Goal: Task Accomplishment & Management: Complete application form

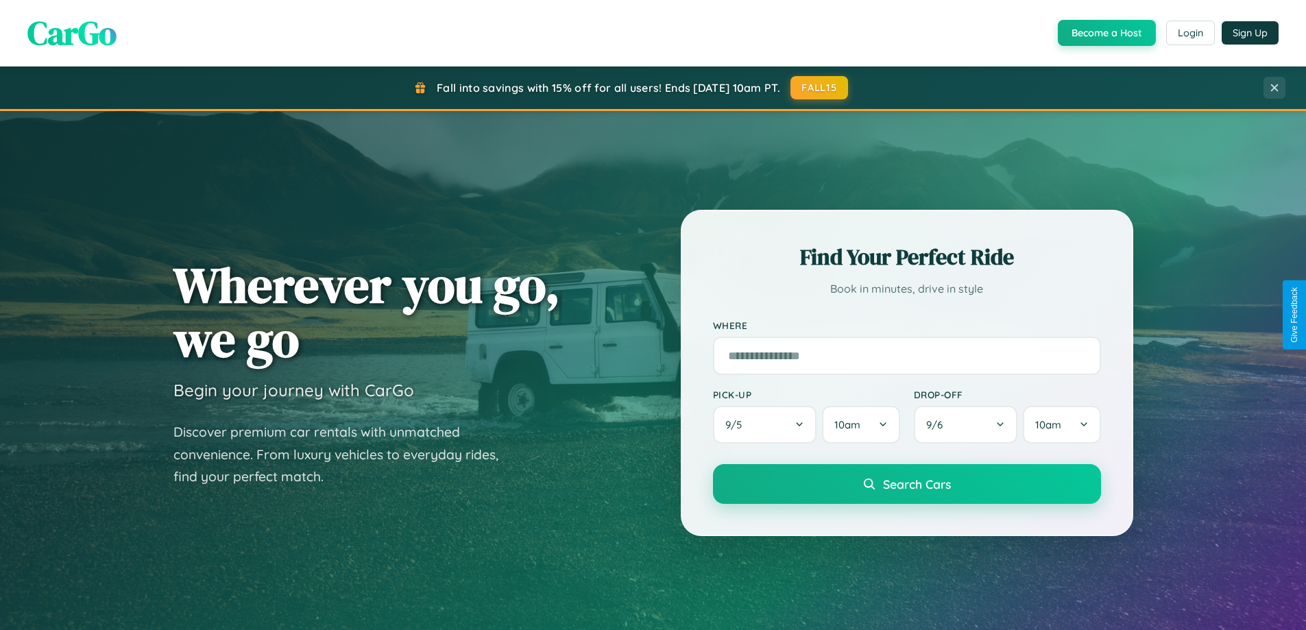
scroll to position [943, 0]
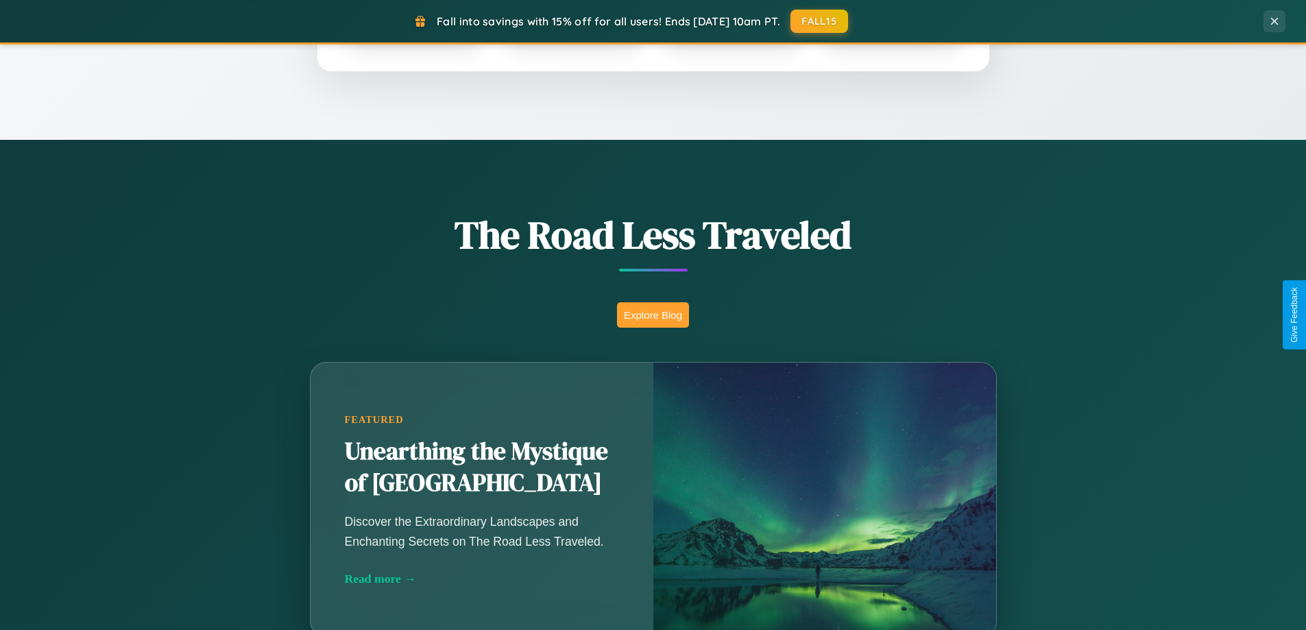
click at [652, 315] on button "Explore Blog" at bounding box center [653, 314] width 72 height 25
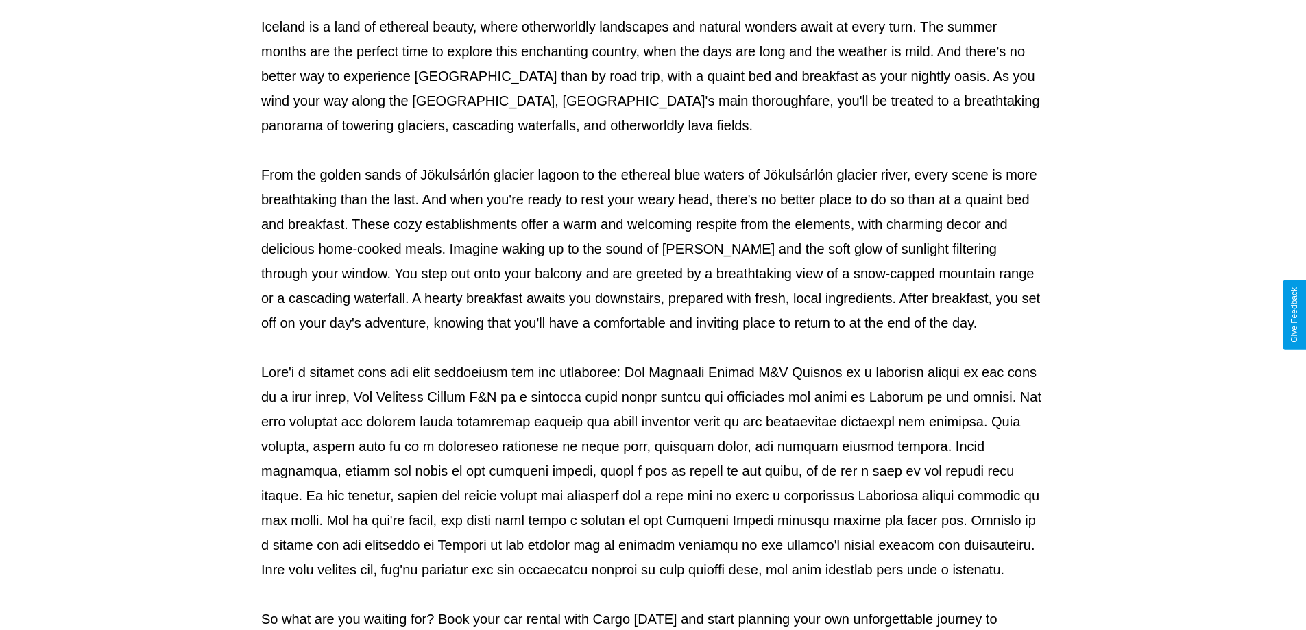
scroll to position [443, 0]
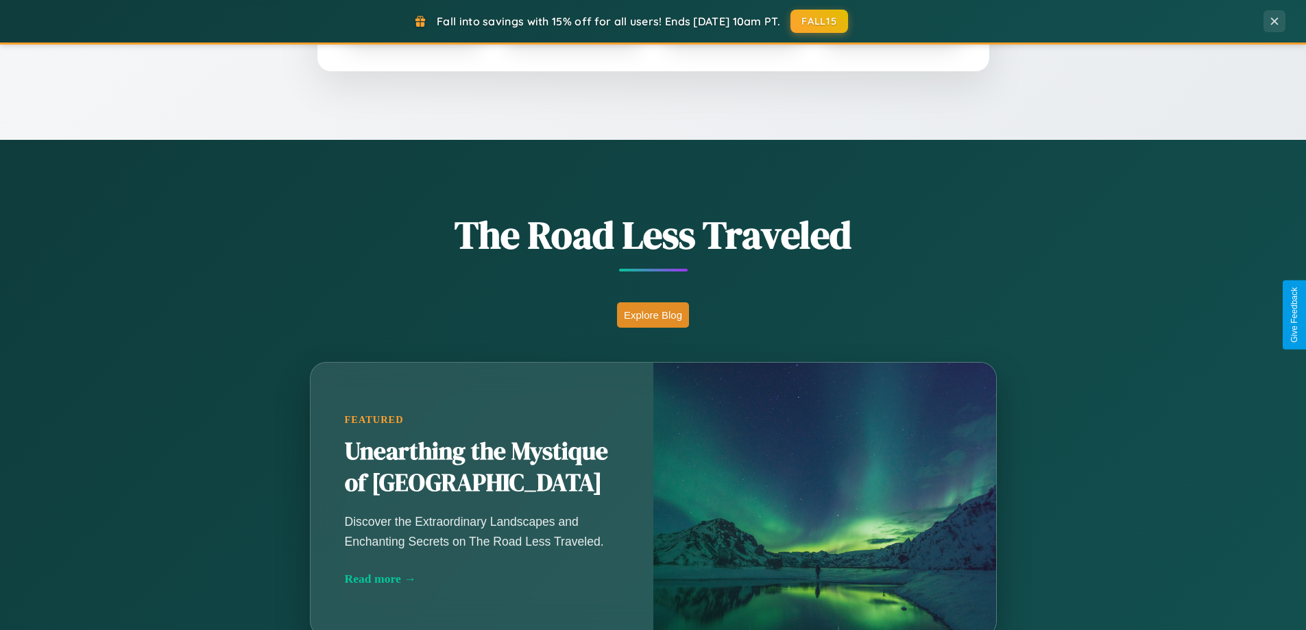
scroll to position [591, 0]
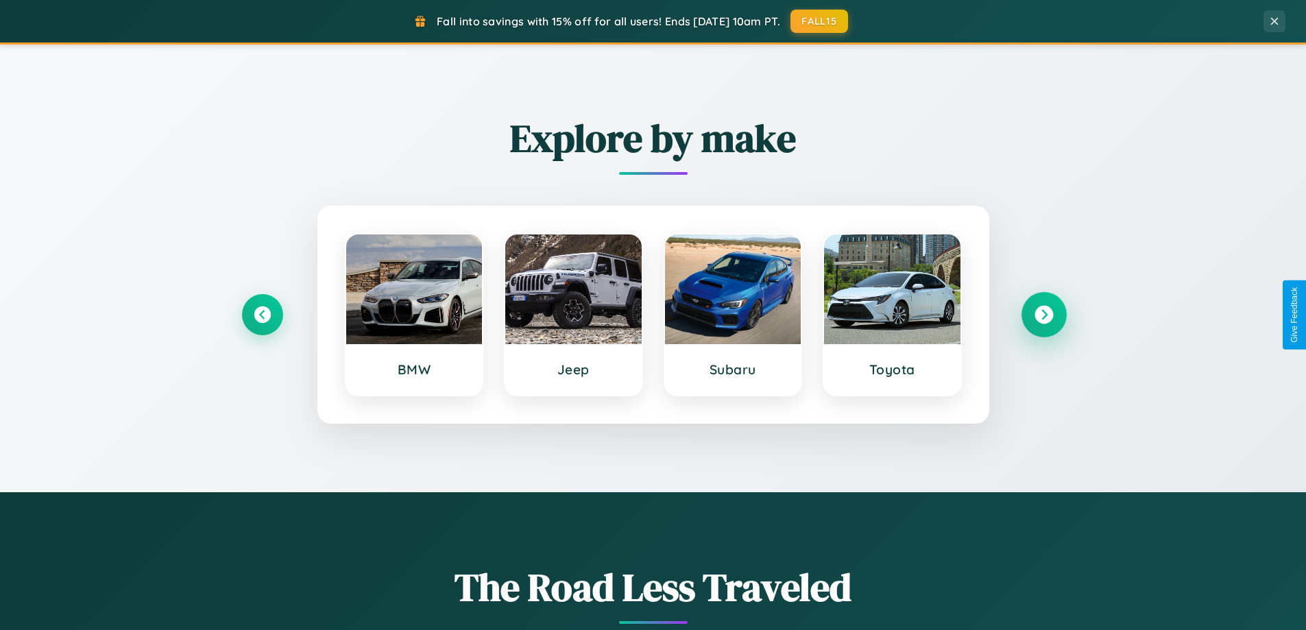
click at [1043, 315] on icon at bounding box center [1043, 315] width 19 height 19
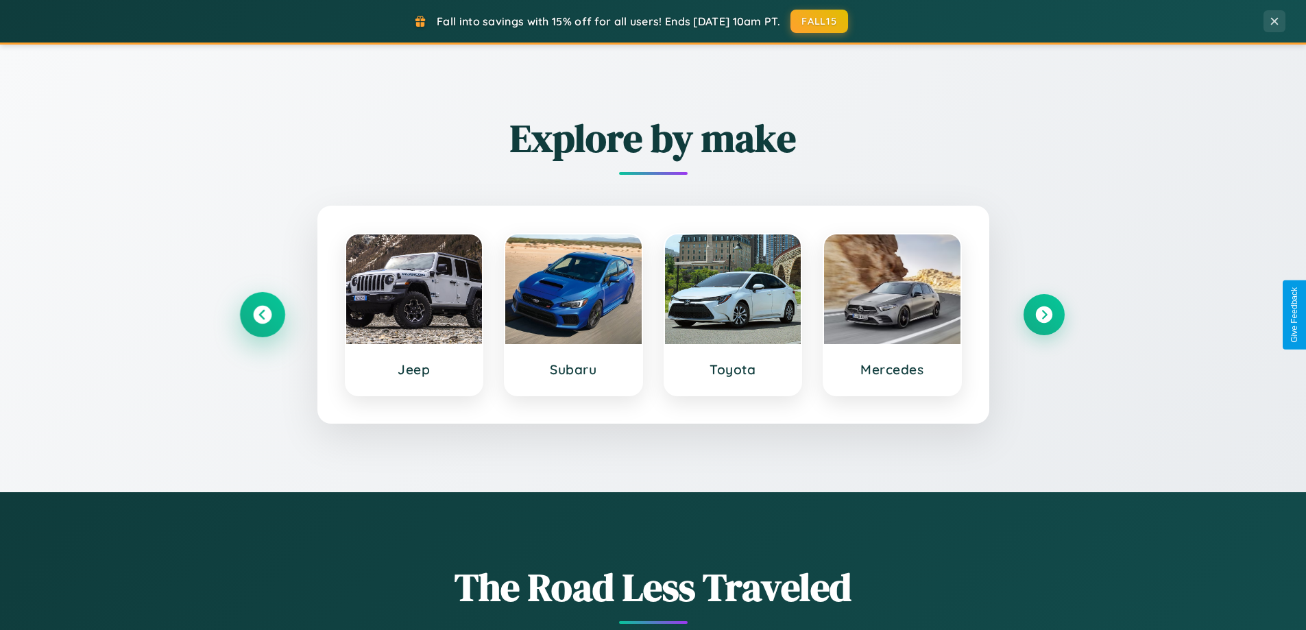
click at [262, 315] on icon at bounding box center [262, 315] width 19 height 19
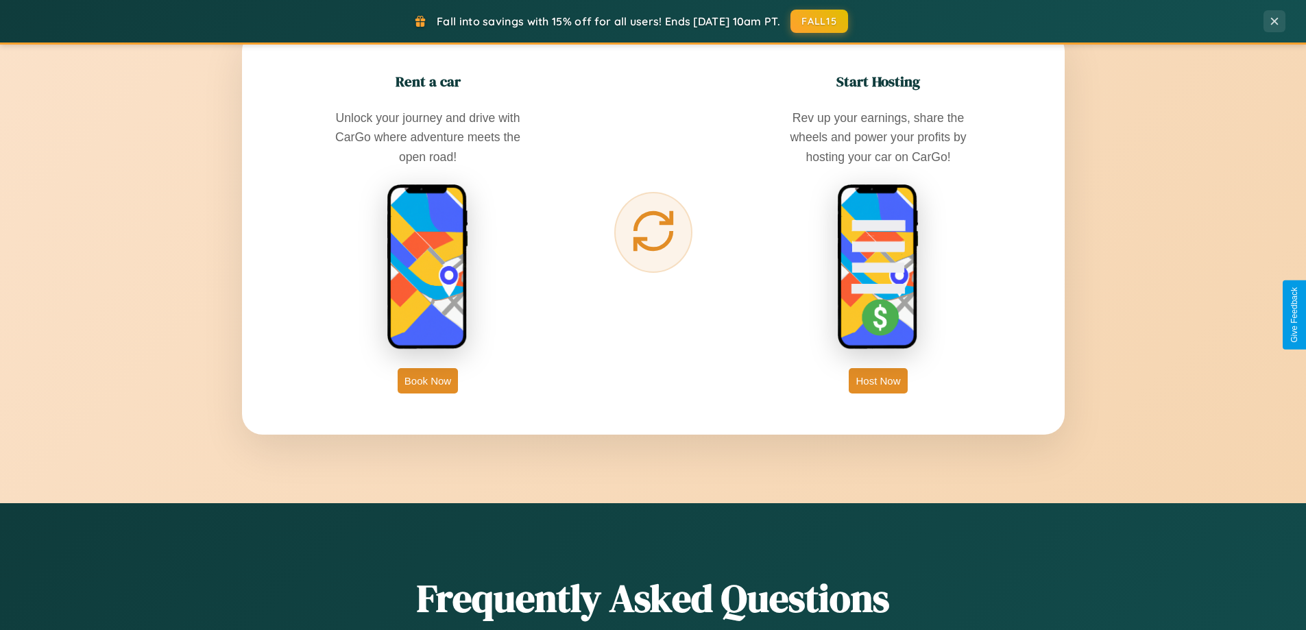
scroll to position [2202, 0]
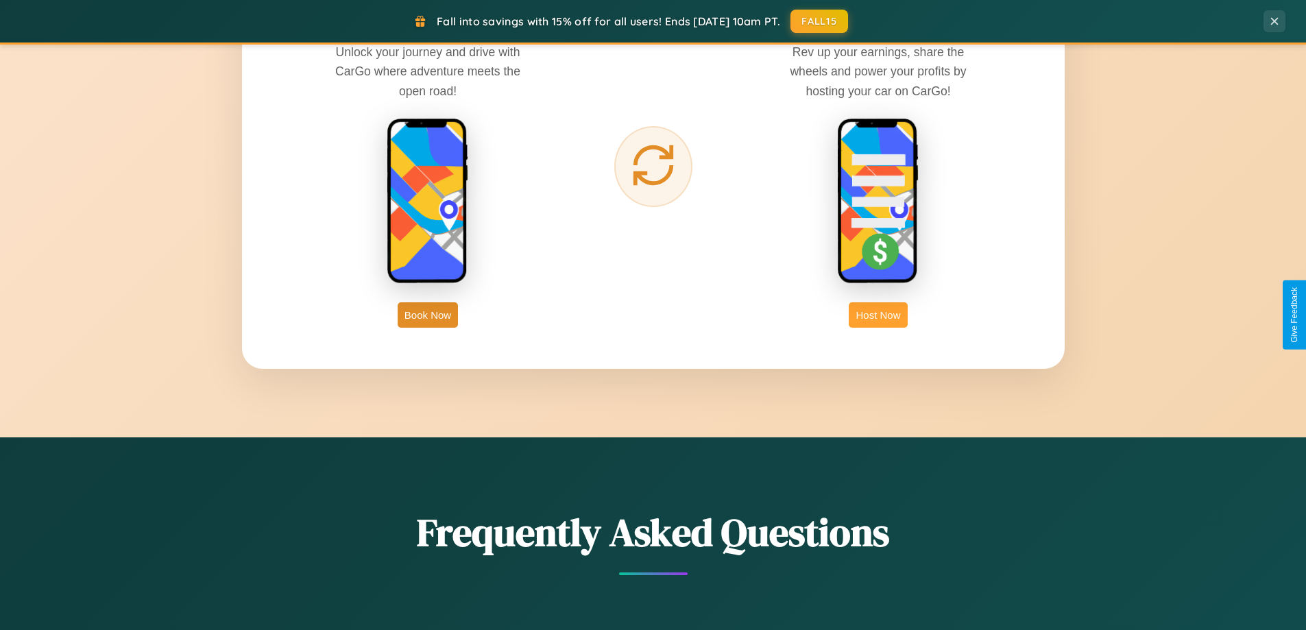
click at [878, 315] on button "Host Now" at bounding box center [877, 314] width 58 height 25
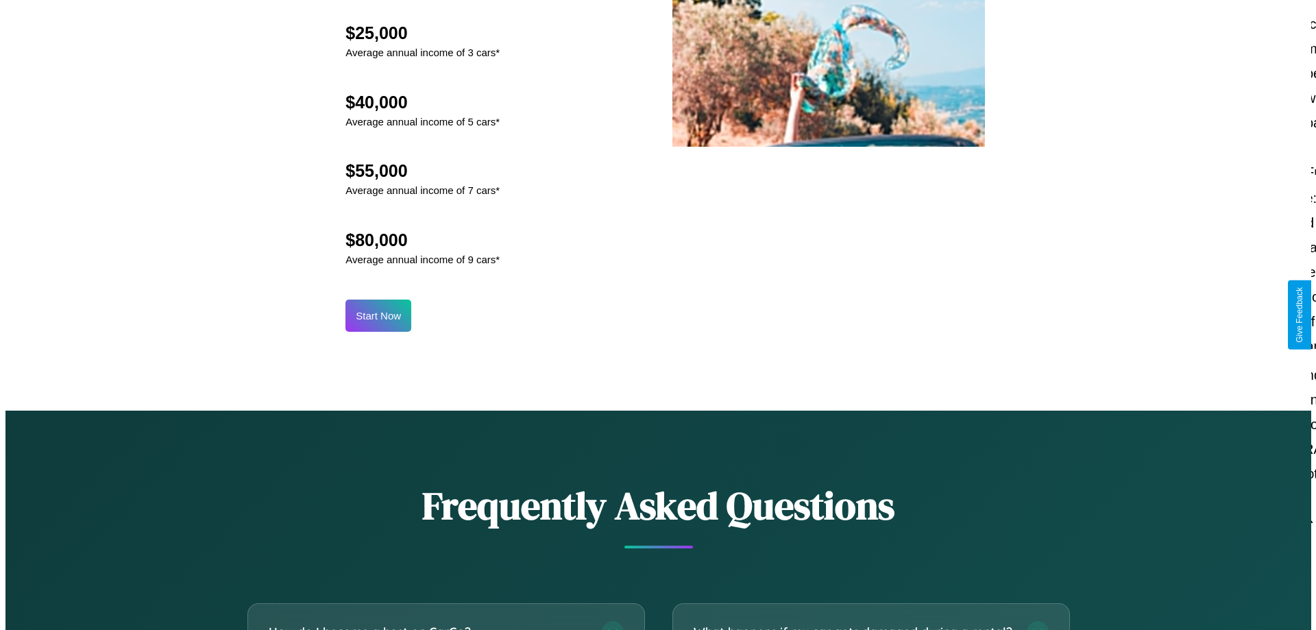
scroll to position [1429, 0]
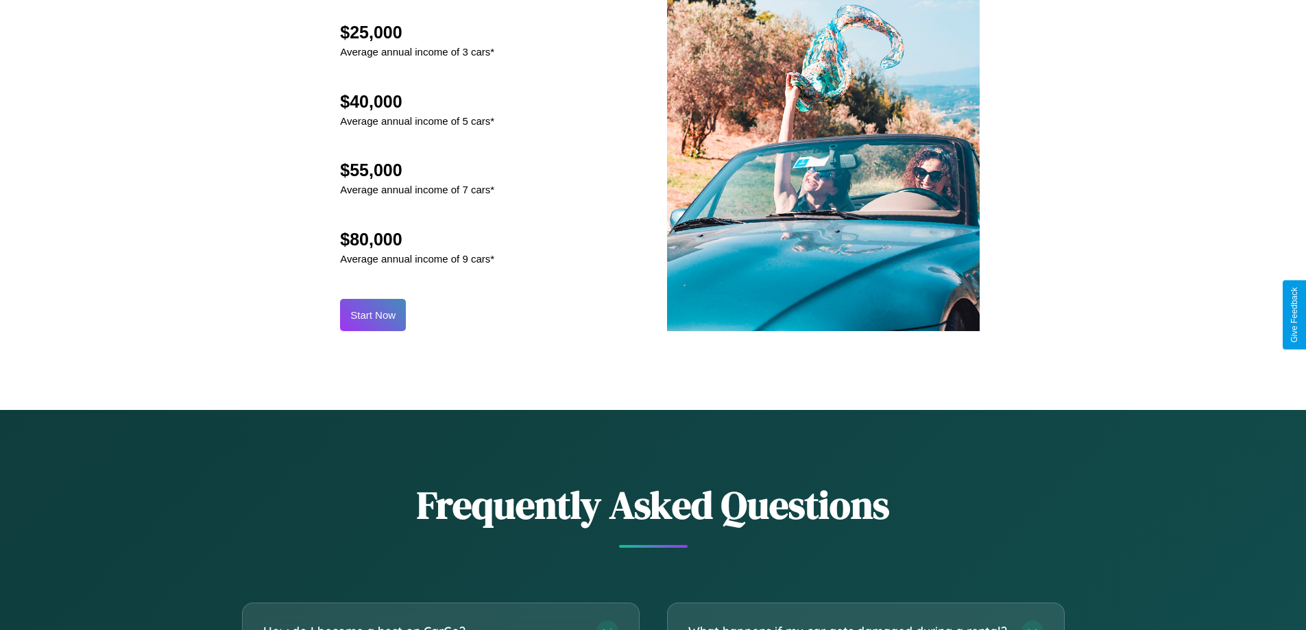
click at [373, 315] on button "Start Now" at bounding box center [373, 315] width 66 height 32
